Goal: Task Accomplishment & Management: Complete application form

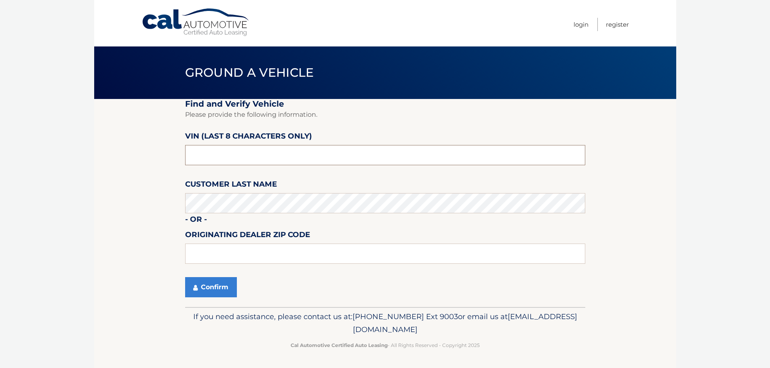
click at [226, 156] on input "text" at bounding box center [385, 155] width 400 height 20
type input "NT201002"
click at [198, 283] on button "Confirm" at bounding box center [211, 287] width 52 height 20
click at [230, 149] on input "text" at bounding box center [385, 155] width 400 height 20
type input "NT201002"
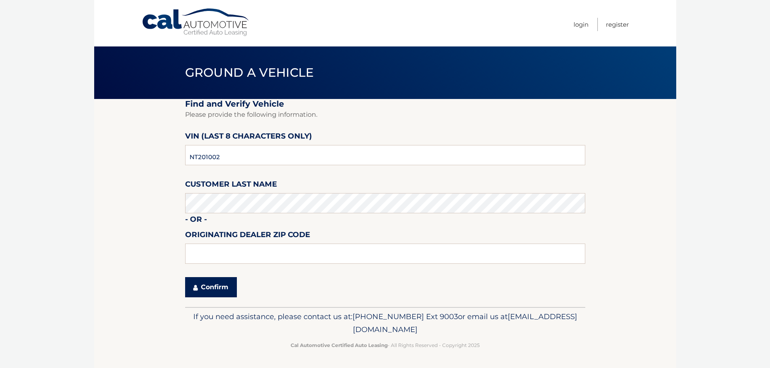
click at [215, 287] on button "Confirm" at bounding box center [211, 287] width 52 height 20
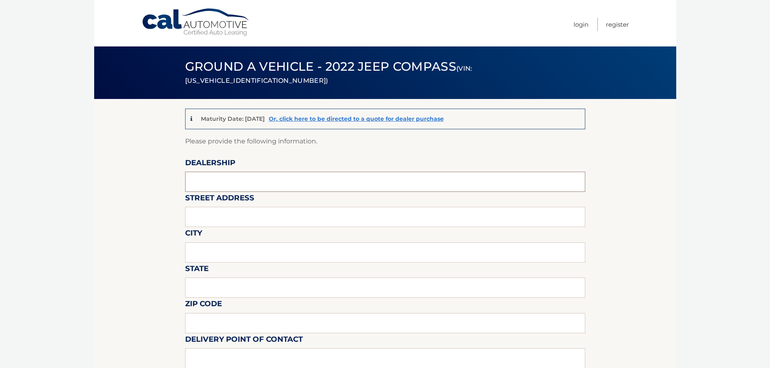
click at [204, 182] on input "text" at bounding box center [385, 182] width 400 height 20
type input "CHRYSLER DODGE JEEP RAM OF PARAMUS"
type input "1000 STAG HILL ROAD (LEASE RETURN FACILITY) OFFISITE"
type input "MAHWAH"
type input "NJ"
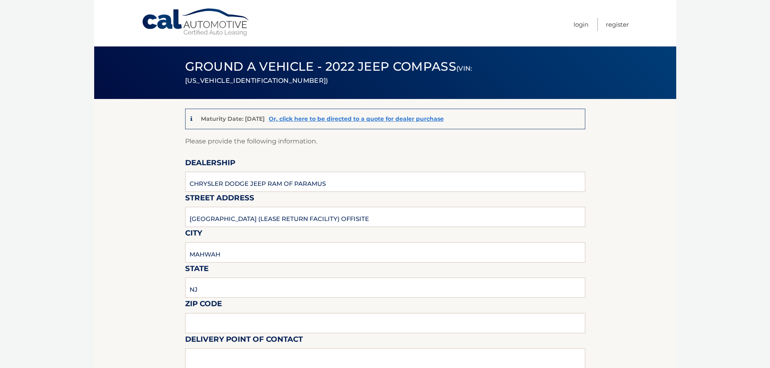
type input "07430"
type input "ERIC STOLTZ"
type input "2012063572"
type input "[EMAIL_ADDRESS][DOMAIN_NAME]"
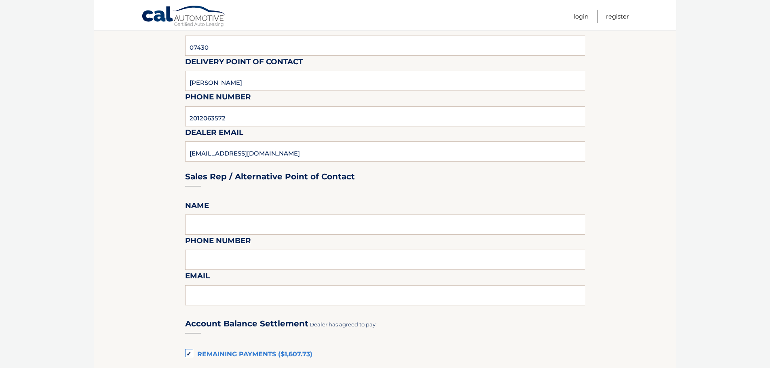
scroll to position [283, 0]
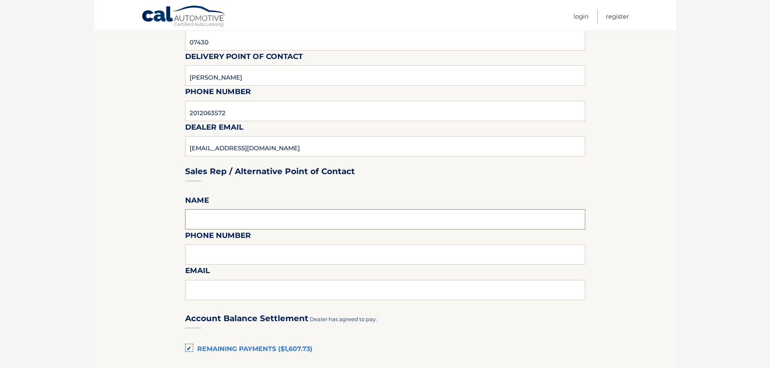
click at [244, 213] on input "text" at bounding box center [385, 219] width 400 height 20
type input "[PERSON_NAME]"
type input "2012063572"
type input "[EMAIL_ADDRESS][DOMAIN_NAME]"
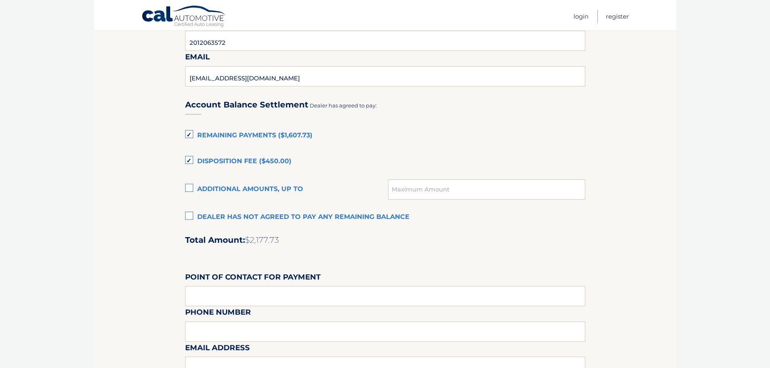
scroll to position [525, 0]
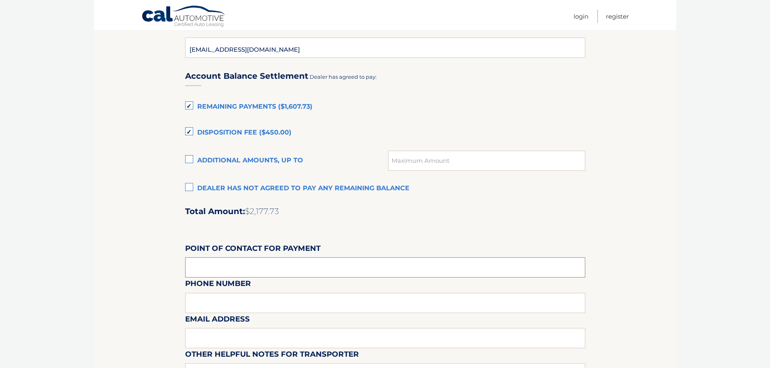
click at [242, 260] on input "text" at bounding box center [385, 267] width 400 height 20
type input "[PERSON_NAME]"
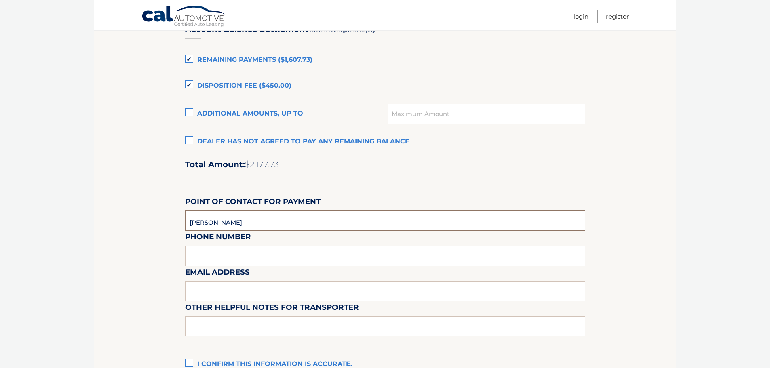
scroll to position [646, 0]
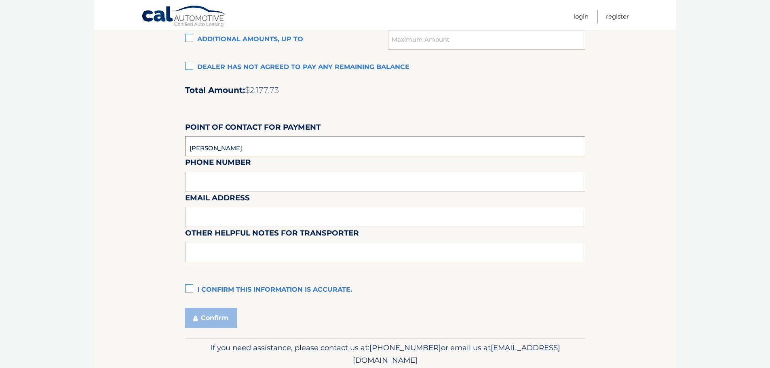
click at [247, 145] on input "[PERSON_NAME]" at bounding box center [385, 146] width 400 height 20
type input "2014889000"
click at [222, 209] on input "text" at bounding box center [385, 217] width 400 height 20
type input "[EMAIL_ADDRESS][DOMAIN_NAME]"
click at [198, 256] on input "text" at bounding box center [385, 252] width 400 height 20
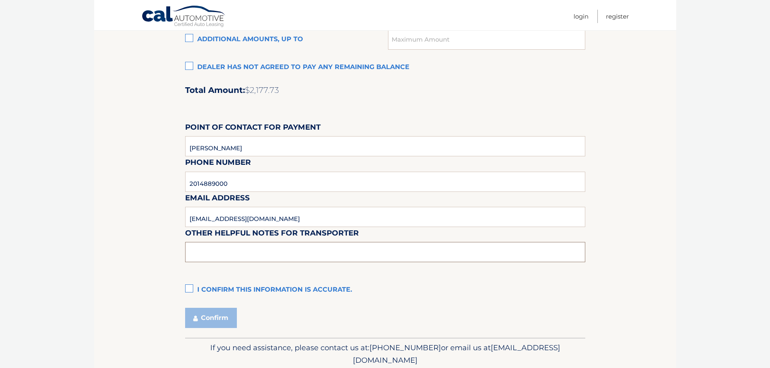
type input "PICKUPS ARE PERMITTED M-F ONLY FROM 10:30 - 4:00 PM NO SATURDAYS"
drag, startPoint x: 194, startPoint y: 289, endPoint x: 193, endPoint y: 293, distance: 4.5
click at [194, 288] on label "I confirm this information is accurate." at bounding box center [385, 290] width 400 height 16
click at [0, 0] on input "I confirm this information is accurate." at bounding box center [0, 0] width 0 height 0
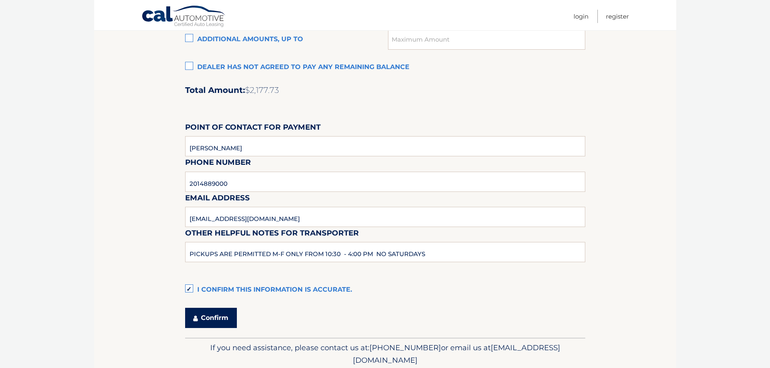
click at [203, 319] on button "Confirm" at bounding box center [211, 318] width 52 height 20
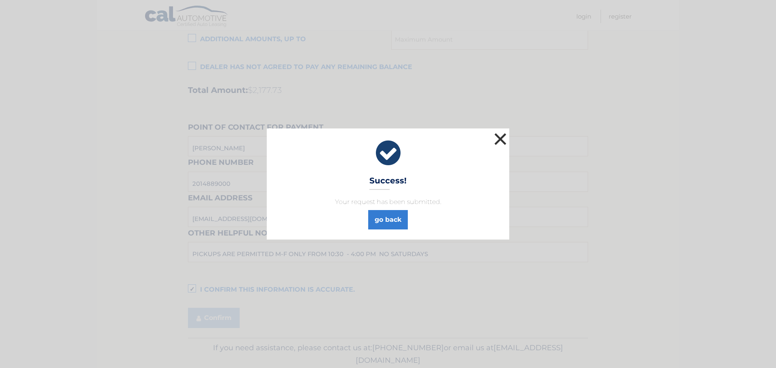
click at [498, 136] on button "×" at bounding box center [500, 139] width 16 height 16
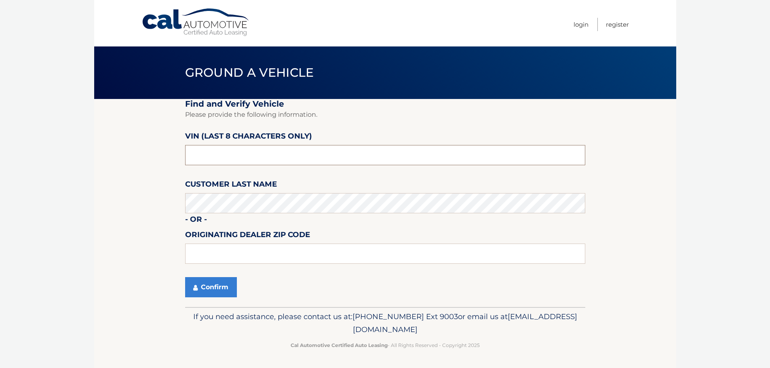
click at [207, 160] on input "text" at bounding box center [385, 155] width 400 height 20
type input "PC565736"
click at [203, 288] on button "Confirm" at bounding box center [211, 287] width 52 height 20
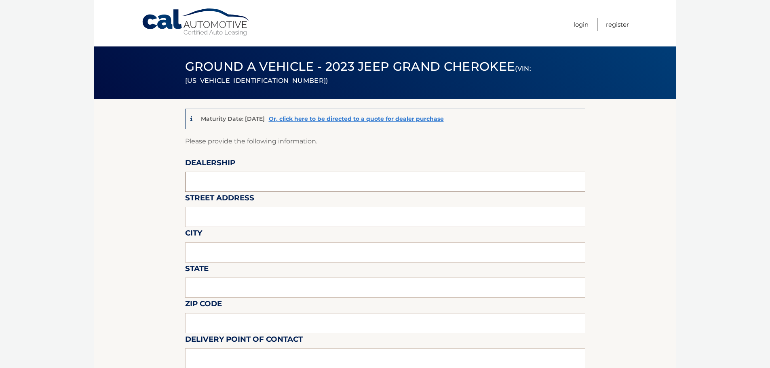
click at [234, 181] on input "text" at bounding box center [385, 182] width 400 height 20
type input "CHRYSLER DODGE JEEP RAM OF PARAMUS"
type input "[GEOGRAPHIC_DATA] (LEASE RETURN FACILITY) OFFISITE"
type input "MAHWAH"
type input "NJ"
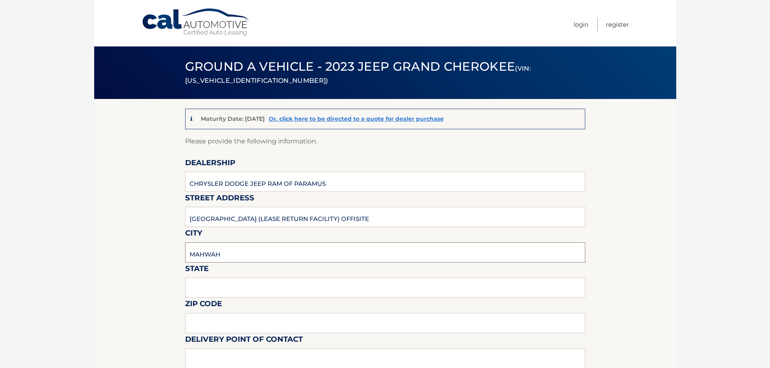
type input "07430"
type input "[PERSON_NAME]"
type input "2012063572"
type input "[EMAIL_ADDRESS][DOMAIN_NAME]"
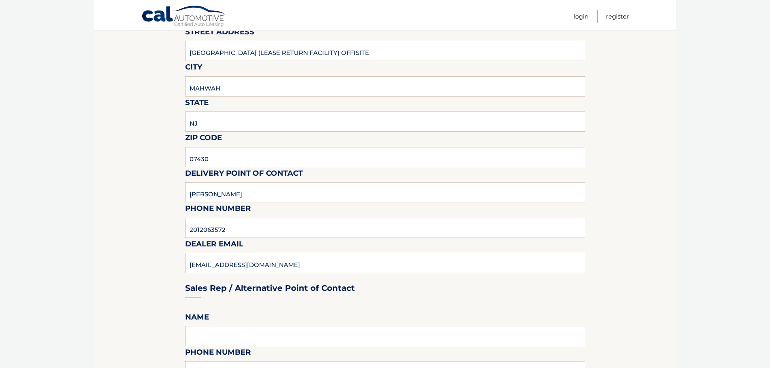
scroll to position [242, 0]
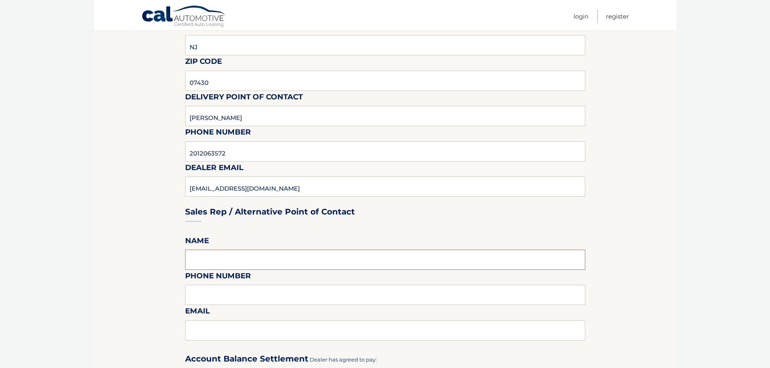
click at [215, 261] on input "text" at bounding box center [385, 260] width 400 height 20
type input "[PERSON_NAME]"
type input "2012063572"
type input "[EMAIL_ADDRESS][DOMAIN_NAME]"
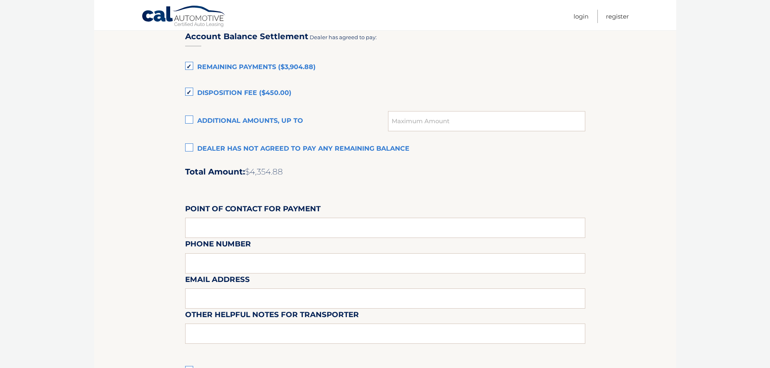
scroll to position [566, 0]
click at [234, 227] on input "text" at bounding box center [385, 227] width 400 height 20
click at [247, 228] on input "text" at bounding box center [385, 227] width 400 height 20
type input "[PERSON_NAME]"
click at [247, 266] on div "Email Address" at bounding box center [385, 254] width 400 height 35
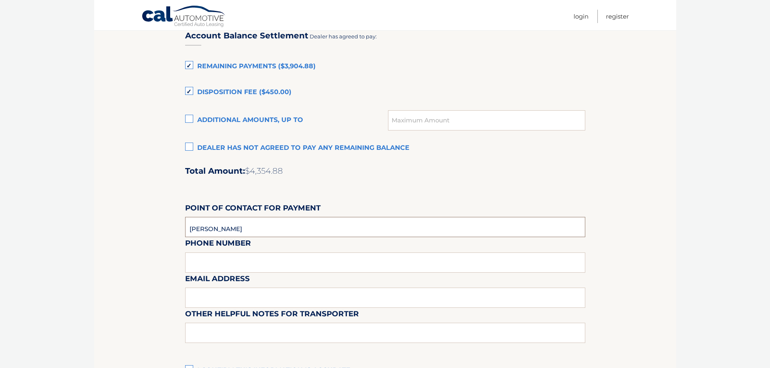
click at [244, 226] on input "[PERSON_NAME]" at bounding box center [385, 227] width 400 height 20
click at [244, 256] on div "Email Address" at bounding box center [385, 254] width 400 height 35
click at [258, 225] on input "[PERSON_NAME]" at bounding box center [385, 227] width 400 height 20
click at [216, 266] on div "Email Address" at bounding box center [385, 254] width 400 height 35
click at [234, 227] on input "[PERSON_NAME]" at bounding box center [385, 227] width 400 height 20
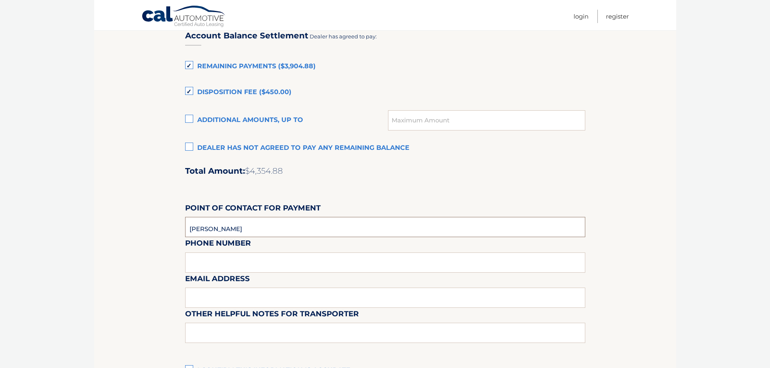
click at [240, 231] on input "[PERSON_NAME]" at bounding box center [385, 227] width 400 height 20
click at [208, 266] on div "Email Address" at bounding box center [385, 254] width 400 height 35
click at [257, 229] on input "[PERSON_NAME]" at bounding box center [385, 227] width 400 height 20
type input "2014889000"
click at [213, 295] on input "text" at bounding box center [385, 298] width 400 height 20
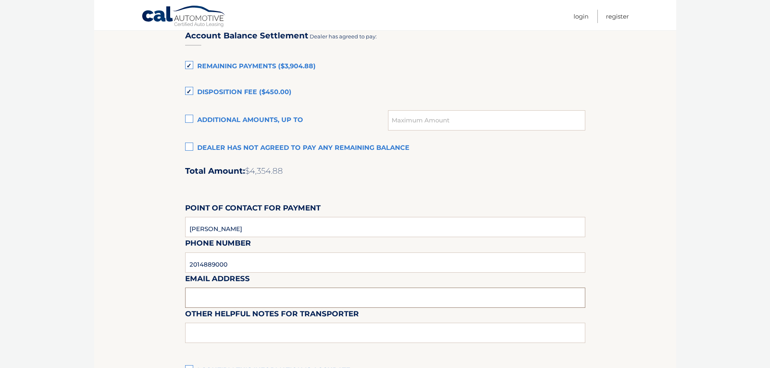
type input "[EMAIL_ADDRESS][DOMAIN_NAME]"
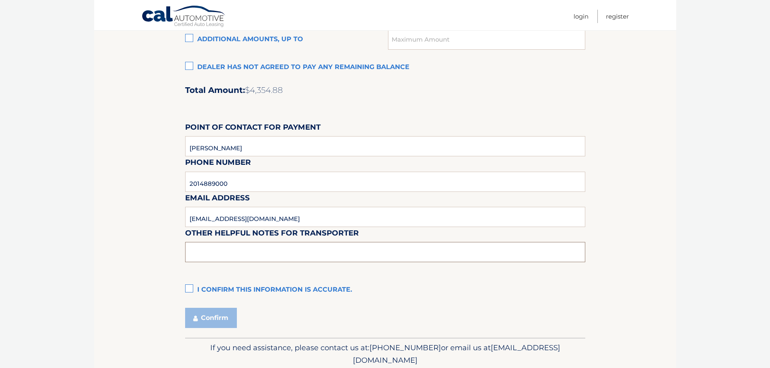
click at [234, 253] on input "text" at bounding box center [385, 252] width 400 height 20
type input "PICKUPS ARE PERMITTED M-F ONLY FROM 10:30 - 4:00 PM NO SATURDAYS"
drag, startPoint x: 191, startPoint y: 288, endPoint x: 198, endPoint y: 306, distance: 19.5
click at [192, 289] on label "I confirm this information is accurate." at bounding box center [385, 290] width 400 height 16
click at [0, 0] on input "I confirm this information is accurate." at bounding box center [0, 0] width 0 height 0
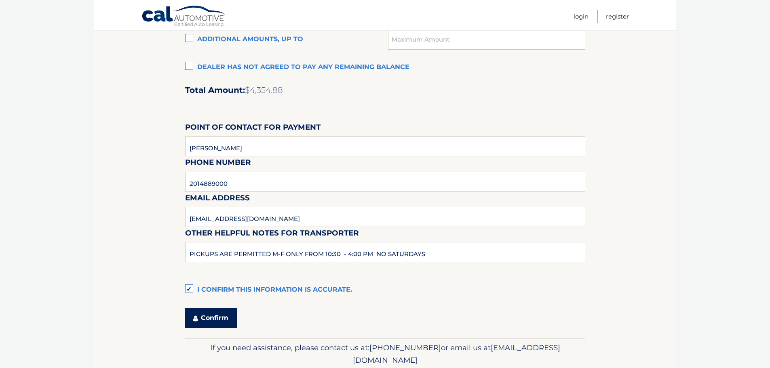
click at [204, 319] on button "Confirm" at bounding box center [211, 318] width 52 height 20
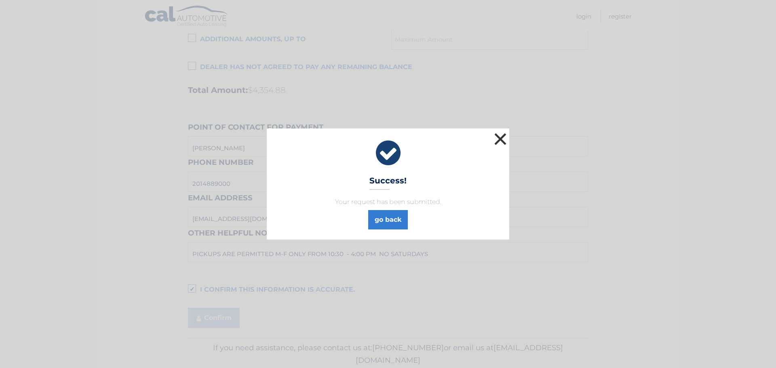
click at [501, 141] on button "×" at bounding box center [500, 139] width 16 height 16
